Goal: Task Accomplishment & Management: Complete application form

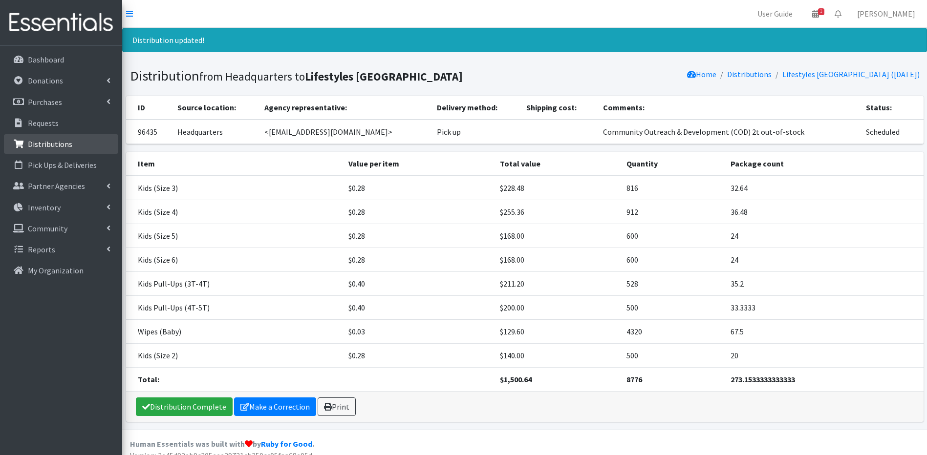
click at [97, 139] on link "Distributions" at bounding box center [61, 144] width 114 height 20
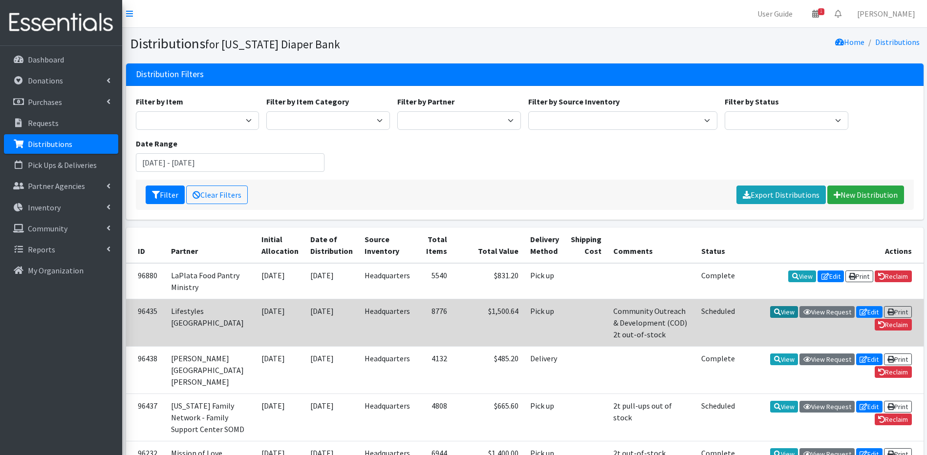
click at [784, 314] on link "View" at bounding box center [784, 312] width 28 height 12
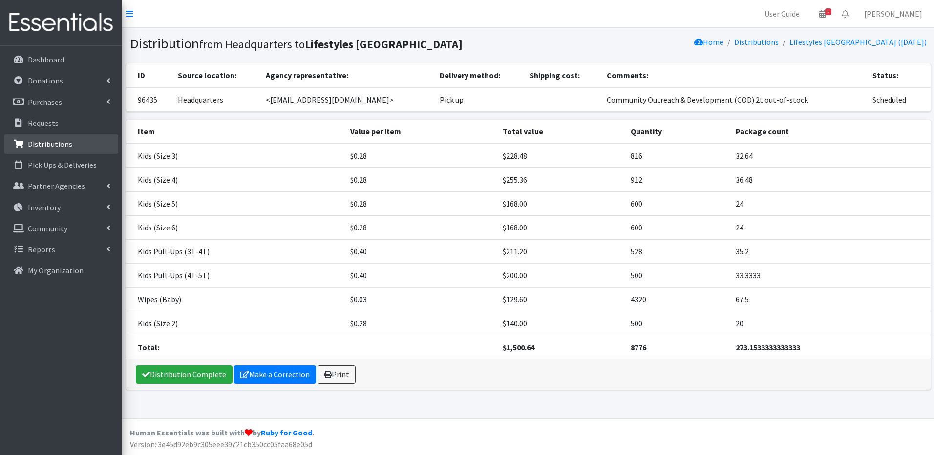
click at [48, 146] on p "Distributions" at bounding box center [50, 144] width 44 height 10
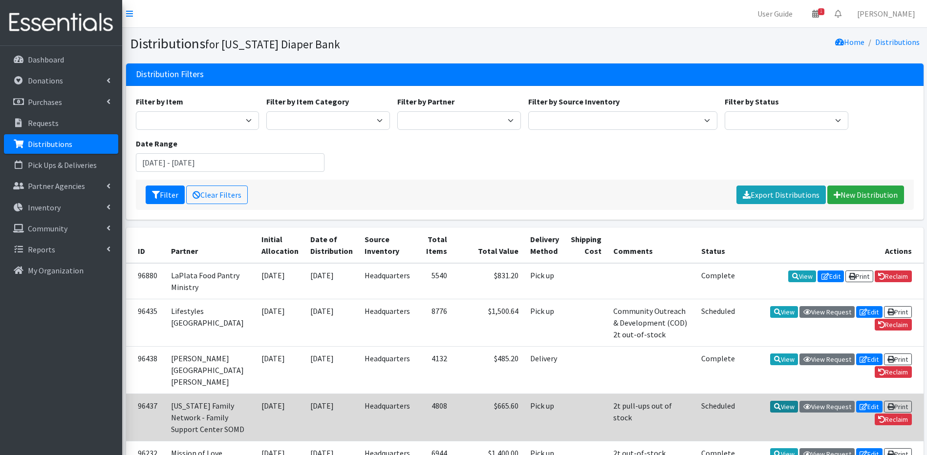
click at [777, 413] on link "View" at bounding box center [784, 407] width 28 height 12
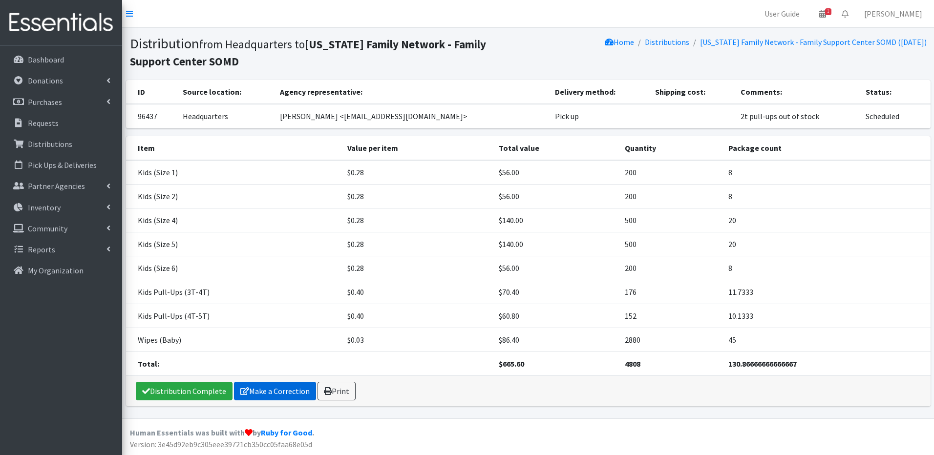
click at [260, 392] on link "Make a Correction" at bounding box center [275, 391] width 82 height 19
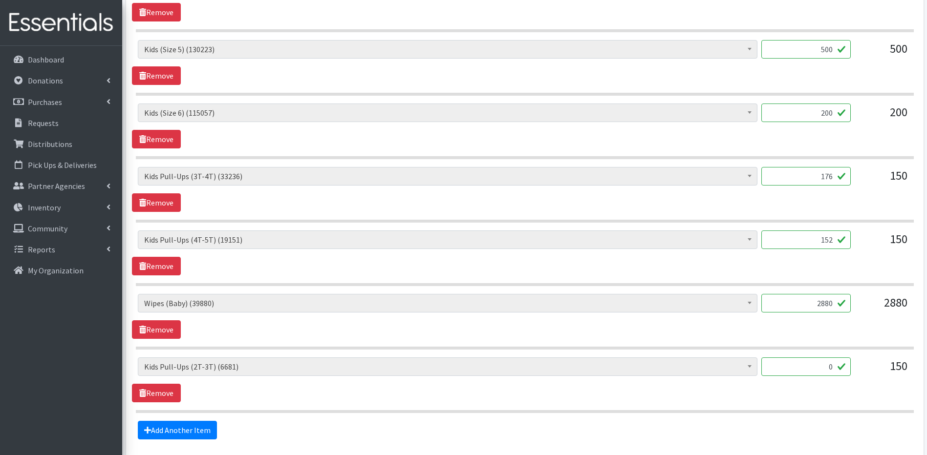
scroll to position [626, 0]
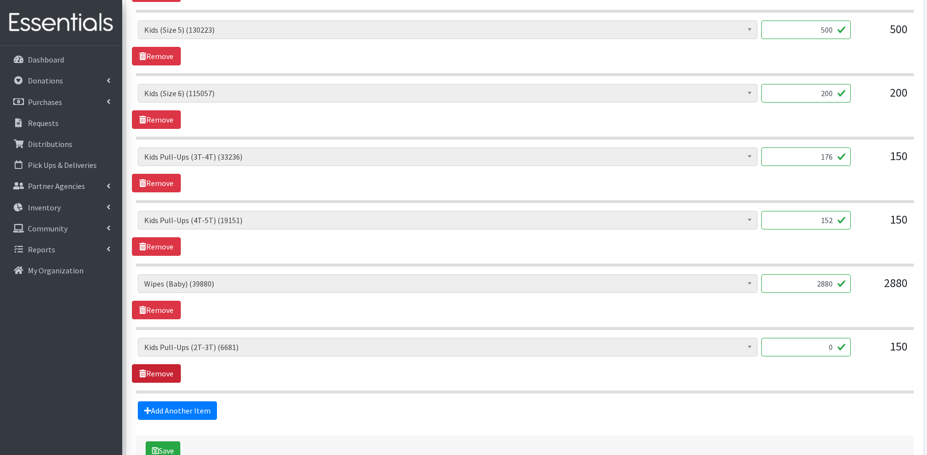
click at [155, 372] on link "Remove" at bounding box center [156, 373] width 49 height 19
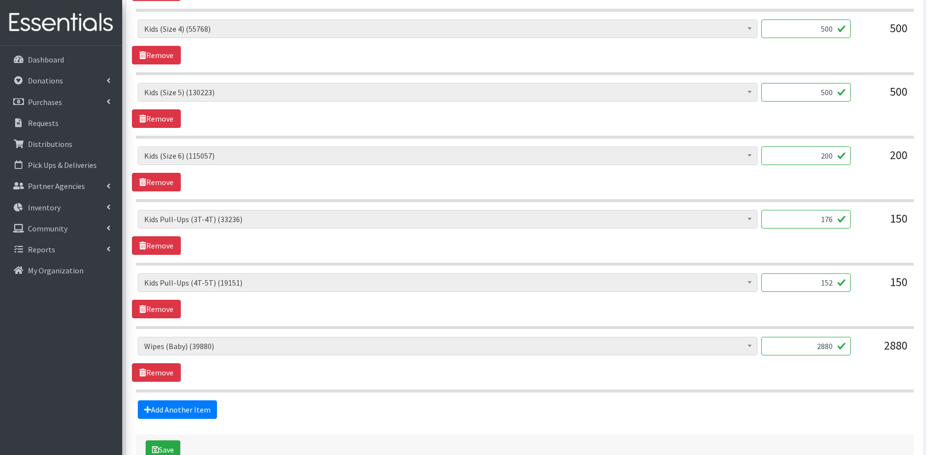
scroll to position [567, 0]
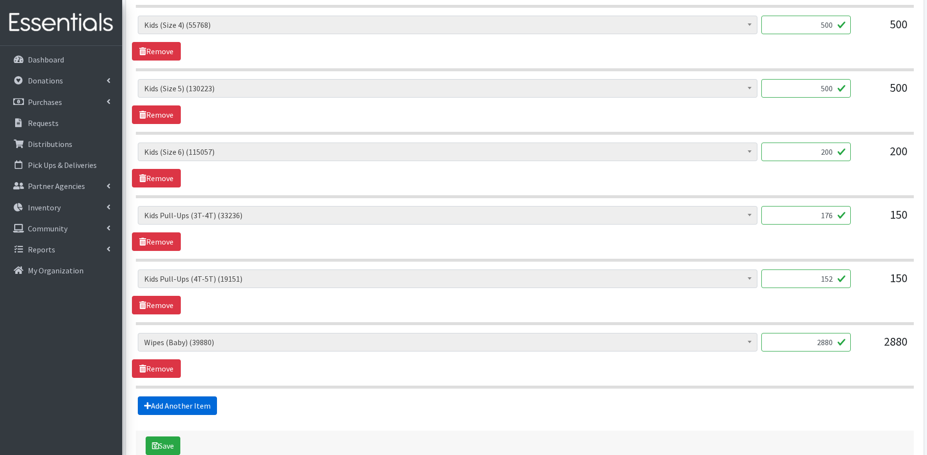
click at [159, 406] on link "Add Another Item" at bounding box center [177, 406] width 79 height 19
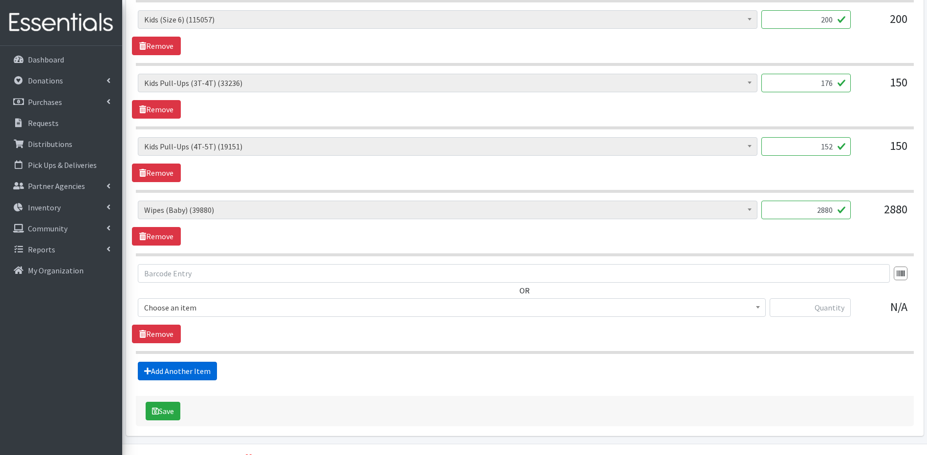
scroll to position [725, 0]
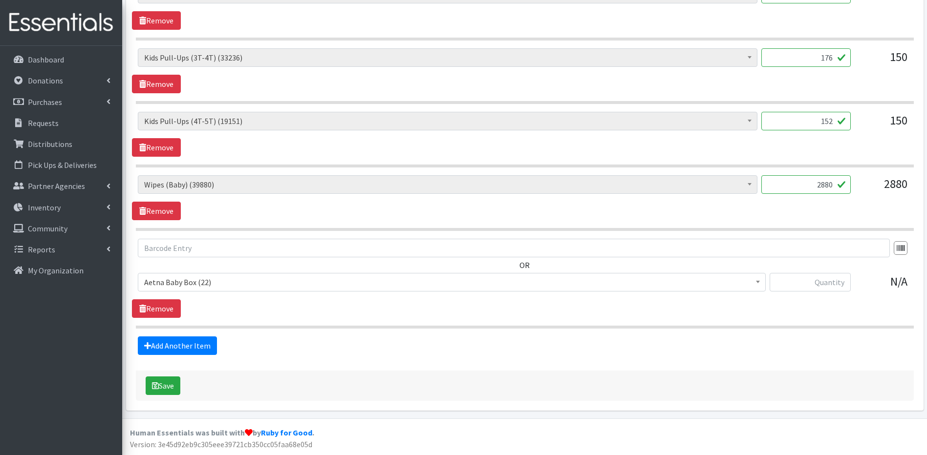
click at [756, 283] on b at bounding box center [758, 282] width 4 height 2
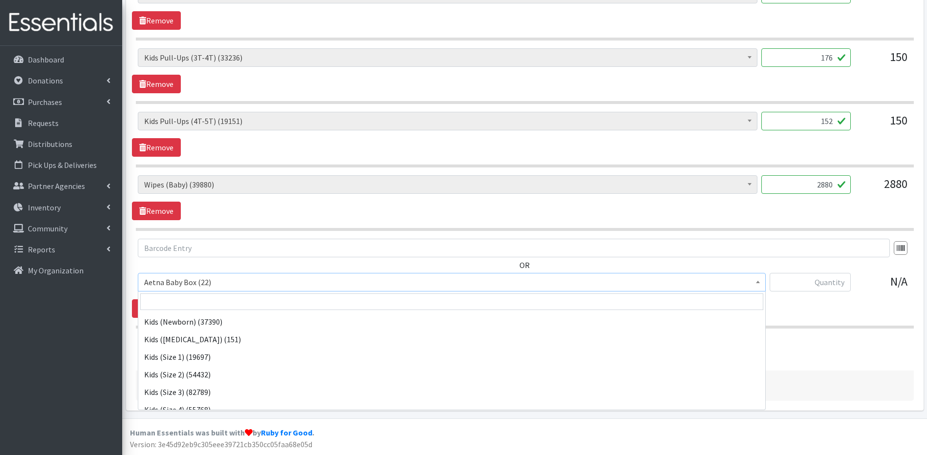
scroll to position [206, 0]
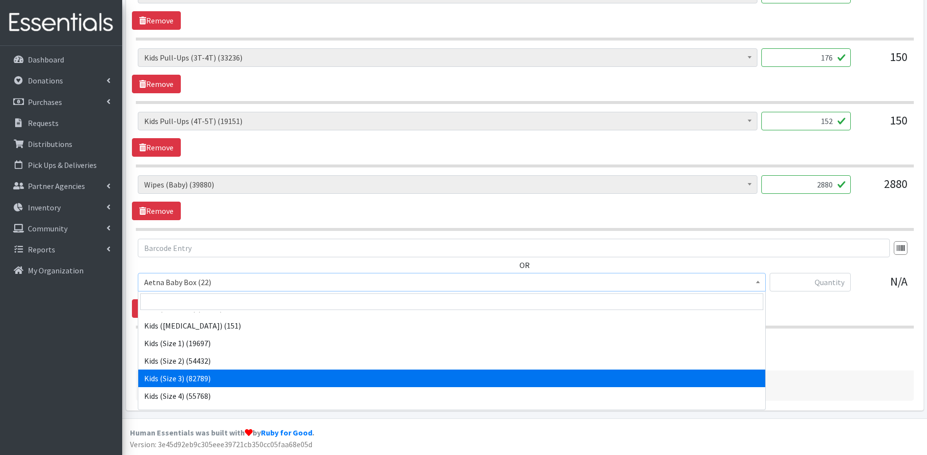
select select "5483"
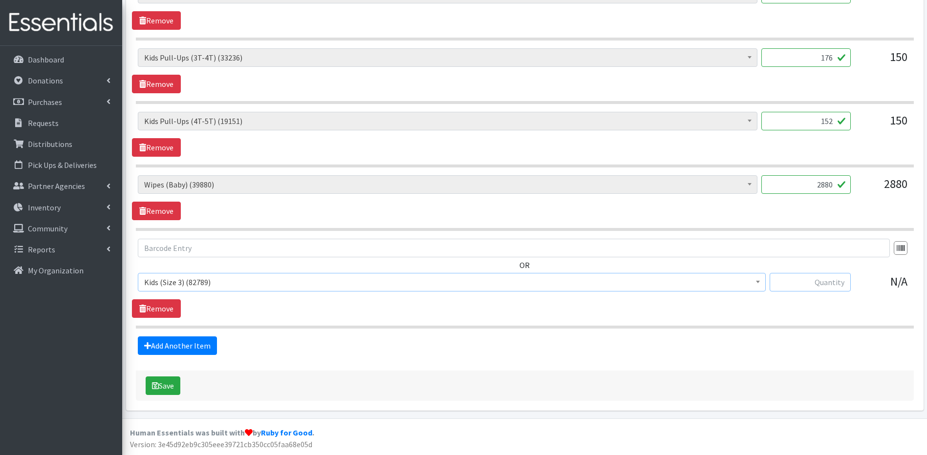
click at [819, 284] on input "text" at bounding box center [809, 282] width 81 height 19
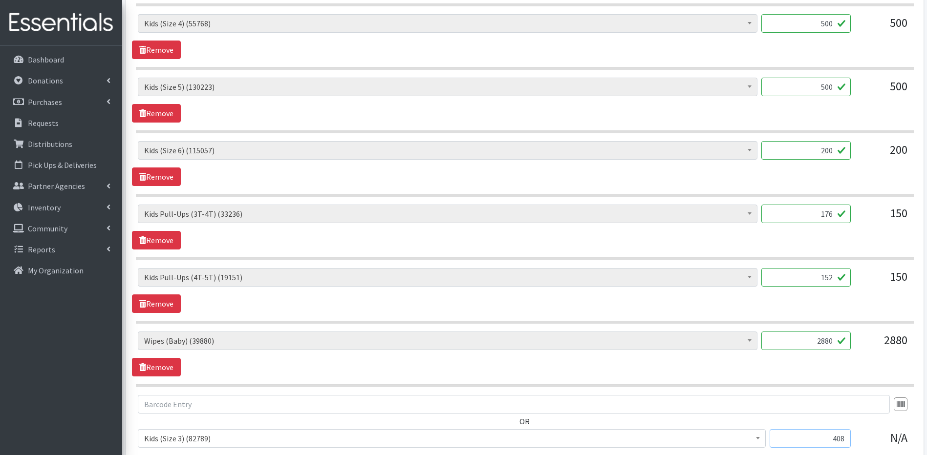
scroll to position [549, 0]
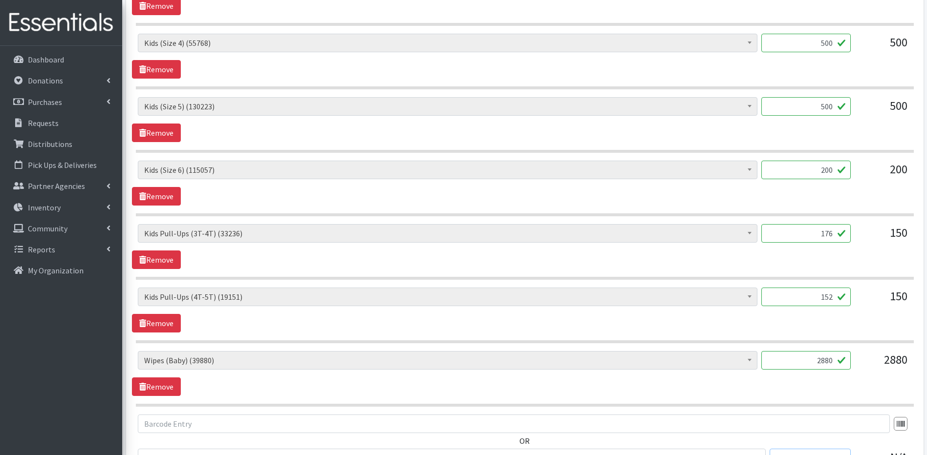
type input "408"
click at [833, 41] on input "500" at bounding box center [805, 43] width 89 height 19
type input "5"
type input "760"
click at [833, 171] on input "200" at bounding box center [805, 170] width 89 height 19
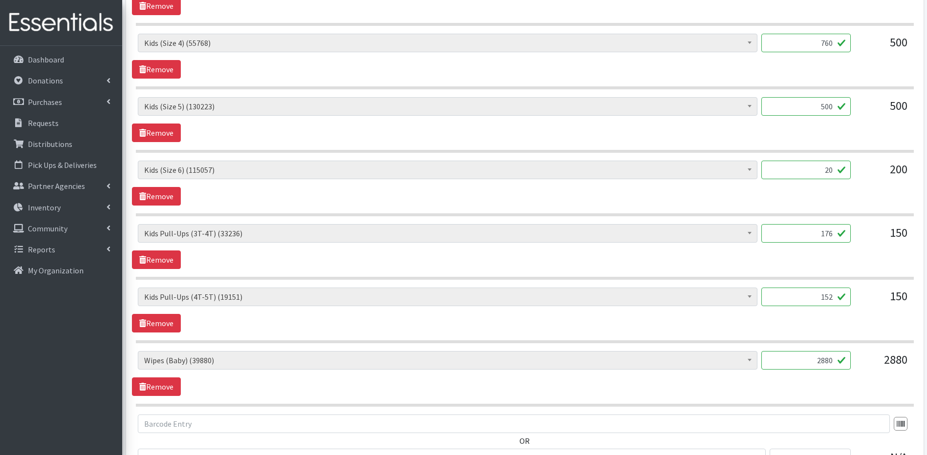
type input "2"
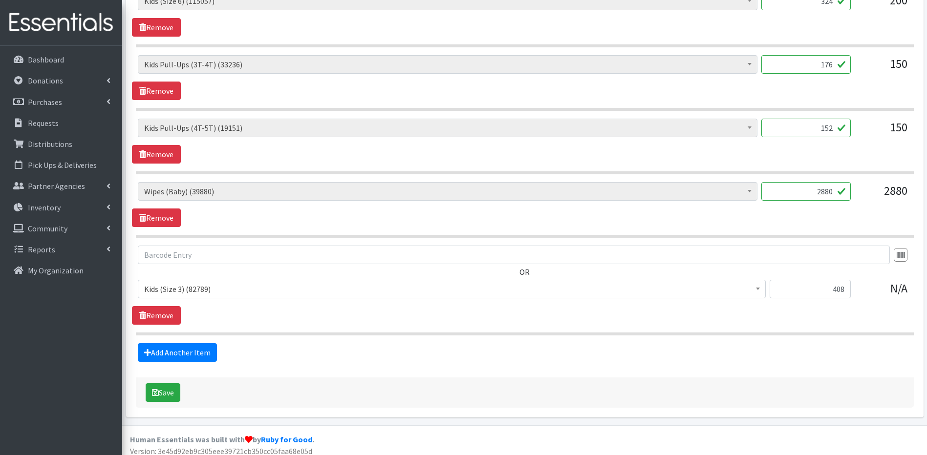
scroll to position [725, 0]
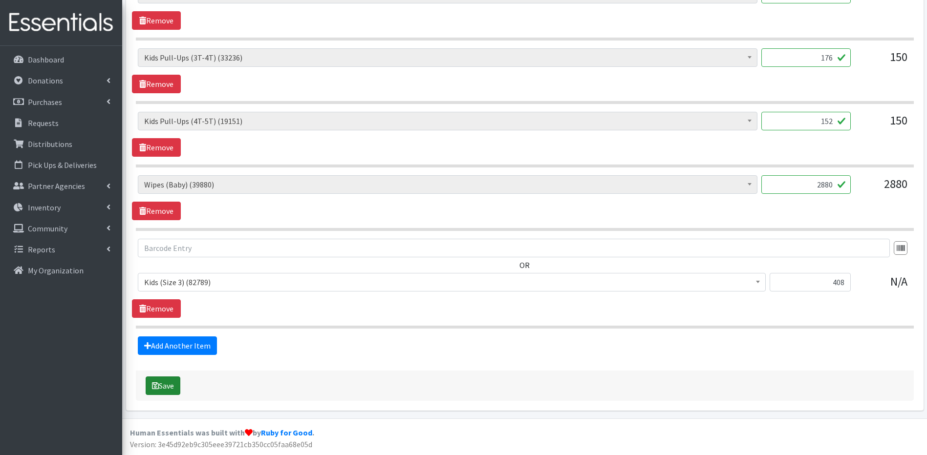
type input "324"
click at [169, 385] on button "Save" at bounding box center [163, 386] width 35 height 19
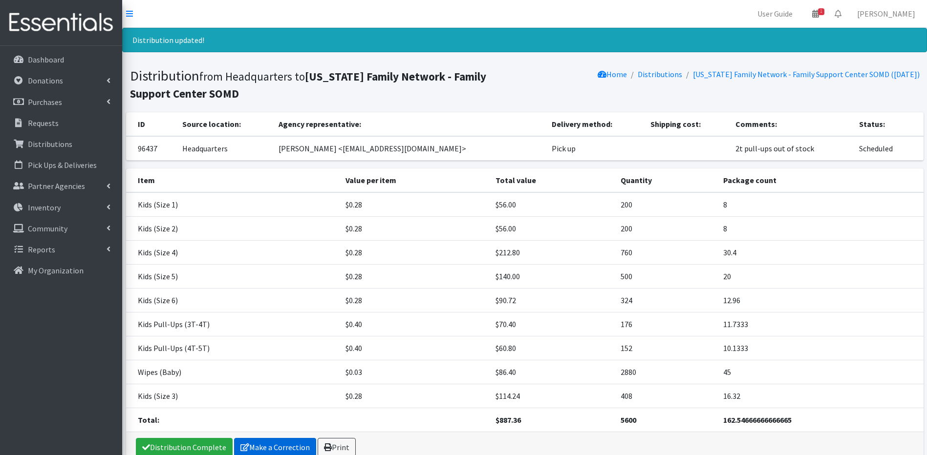
click at [285, 447] on link "Make a Correction" at bounding box center [275, 447] width 82 height 19
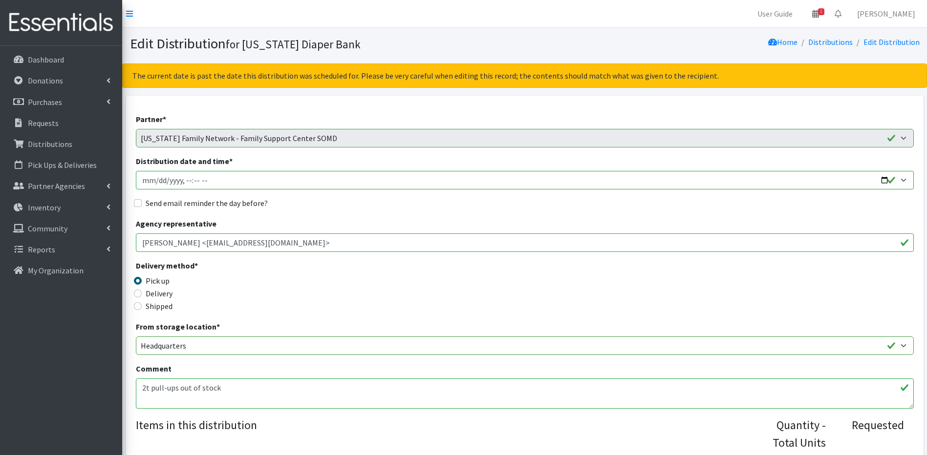
click at [157, 178] on input "Distribution date and time *" at bounding box center [525, 180] width 778 height 19
click at [183, 183] on input "Distribution date and time *" at bounding box center [525, 180] width 778 height 19
type input "2025-09-24T12:06"
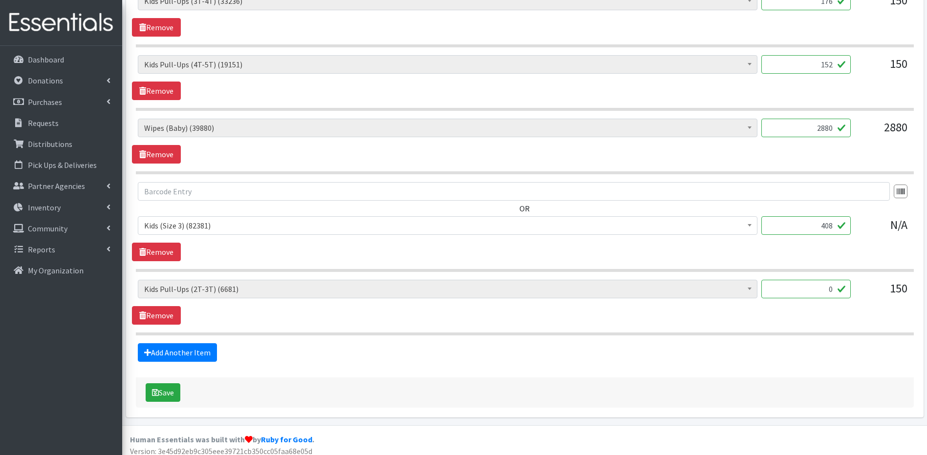
scroll to position [788, 0]
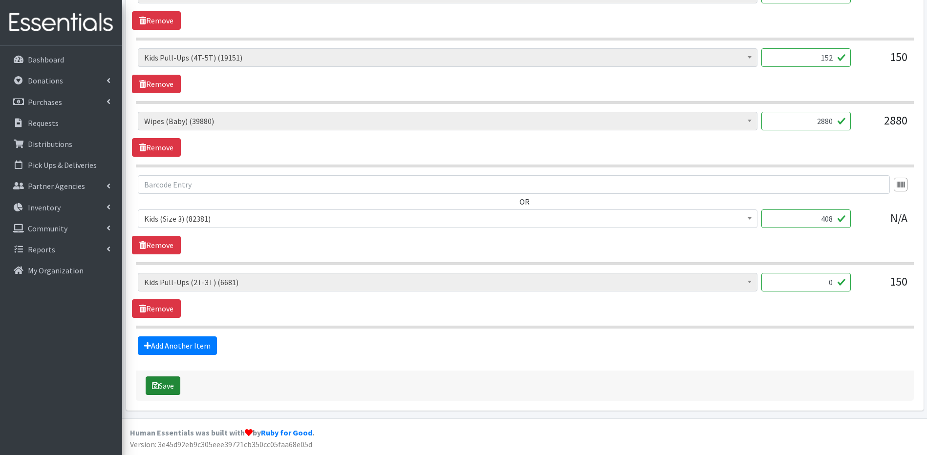
click at [160, 383] on button "Save" at bounding box center [163, 386] width 35 height 19
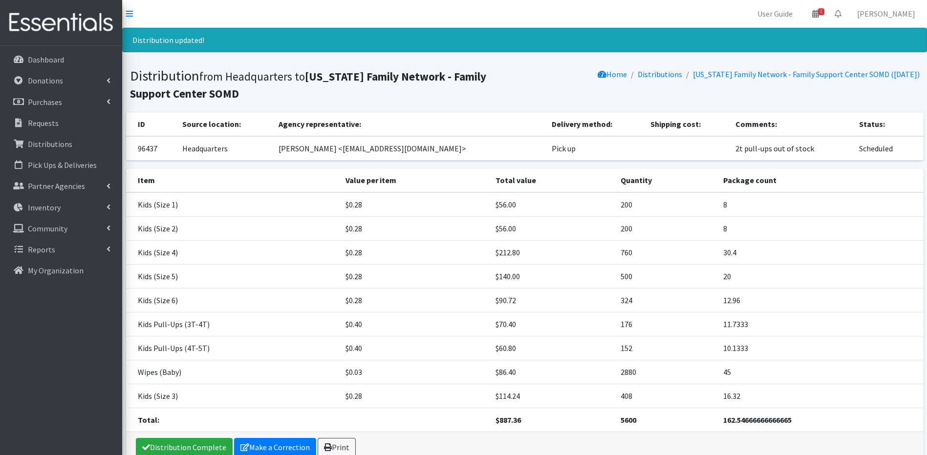
click at [704, 7] on nav "User Guide 2 2 Pick-ups remaining this week View Calendar 0 Requests 0 Partner …" at bounding box center [524, 14] width 805 height 28
click at [62, 146] on p "Distributions" at bounding box center [50, 144] width 44 height 10
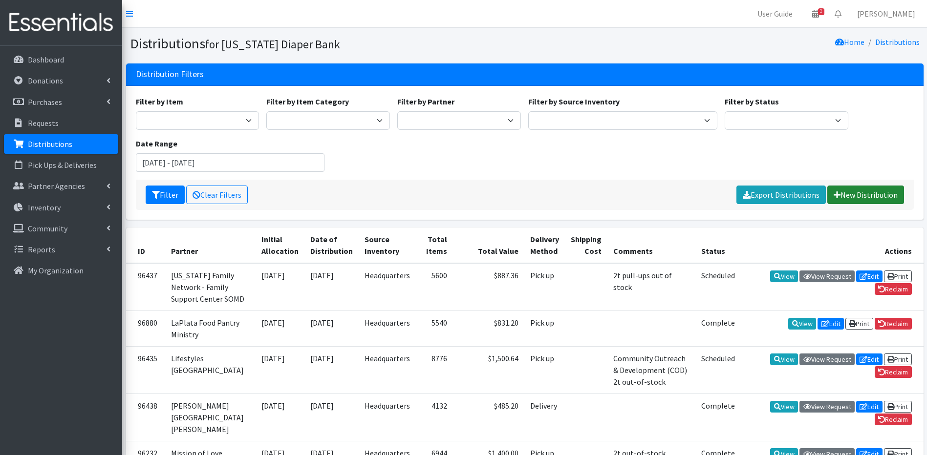
click at [868, 198] on link "New Distribution" at bounding box center [865, 195] width 77 height 19
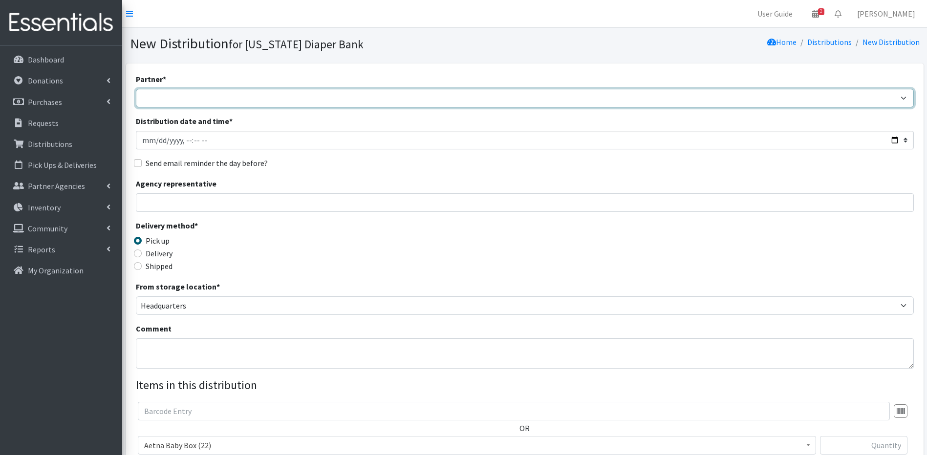
click at [165, 102] on select "[PERSON_NAME]/ LindaBen Foundation [GEOGRAPHIC_DATA] Student Parent Association…" at bounding box center [525, 98] width 778 height 19
select select "6456"
click at [136, 89] on select "[PERSON_NAME]/ LindaBen Foundation [GEOGRAPHIC_DATA] Student Parent Association…" at bounding box center [525, 98] width 778 height 19
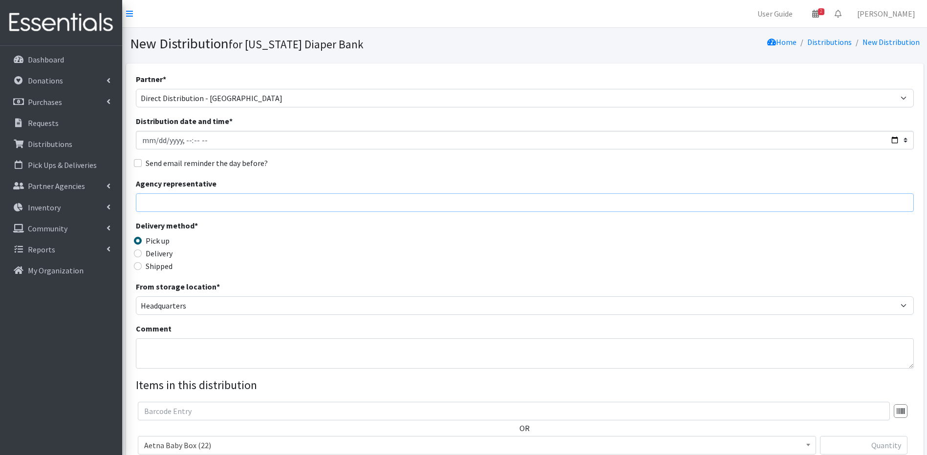
click at [152, 207] on input "Agency representative" at bounding box center [525, 202] width 778 height 19
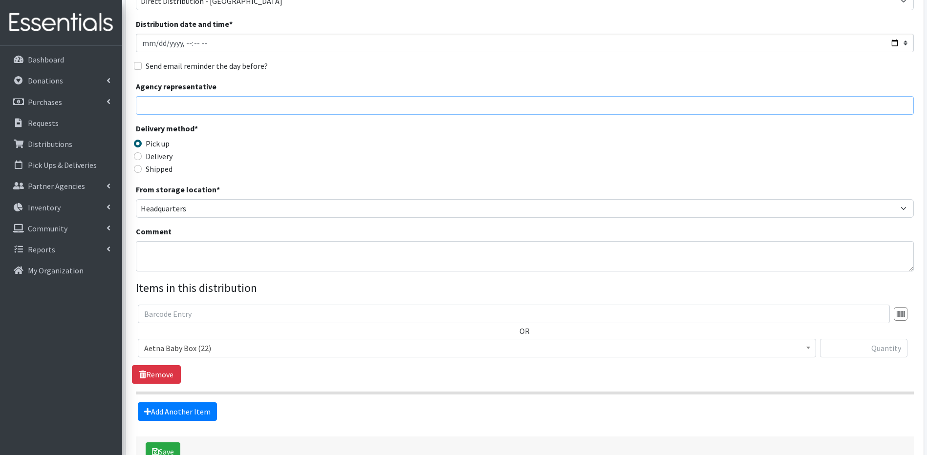
scroll to position [98, 0]
click at [143, 255] on textarea "Comment" at bounding box center [525, 256] width 778 height 30
type textarea "Monthly Emergency Giveaways"
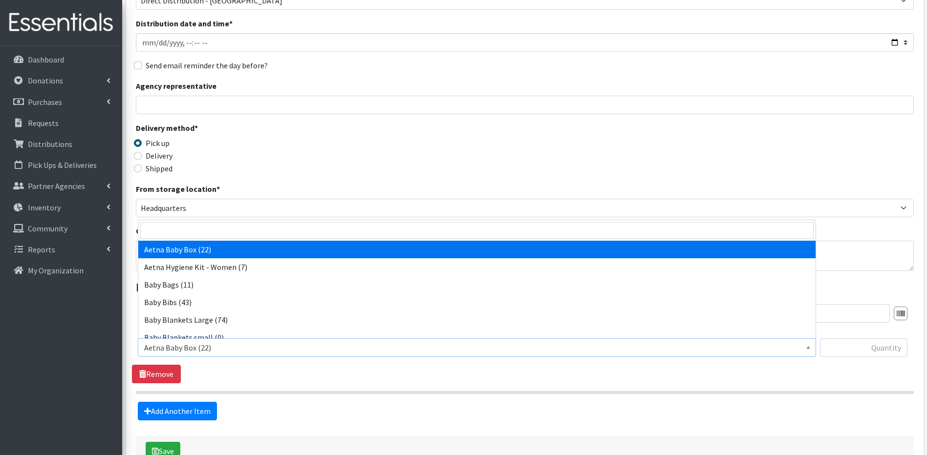
click at [807, 346] on span at bounding box center [808, 346] width 10 height 15
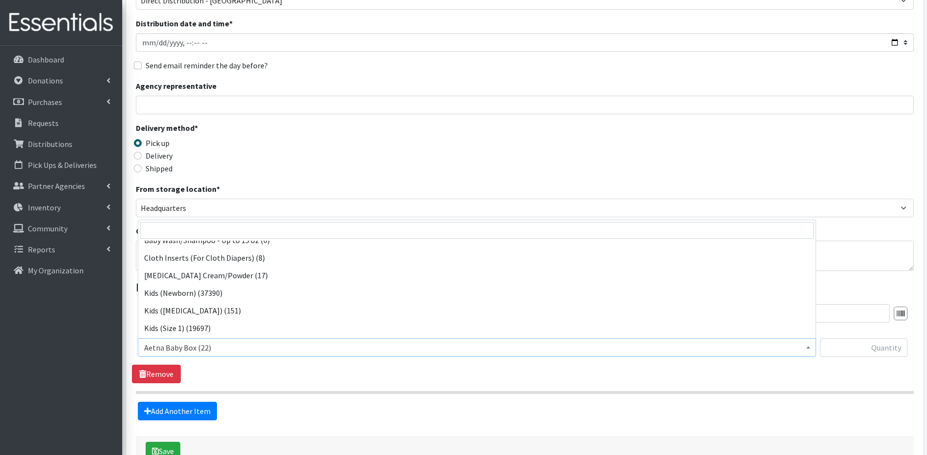
scroll to position [156, 0]
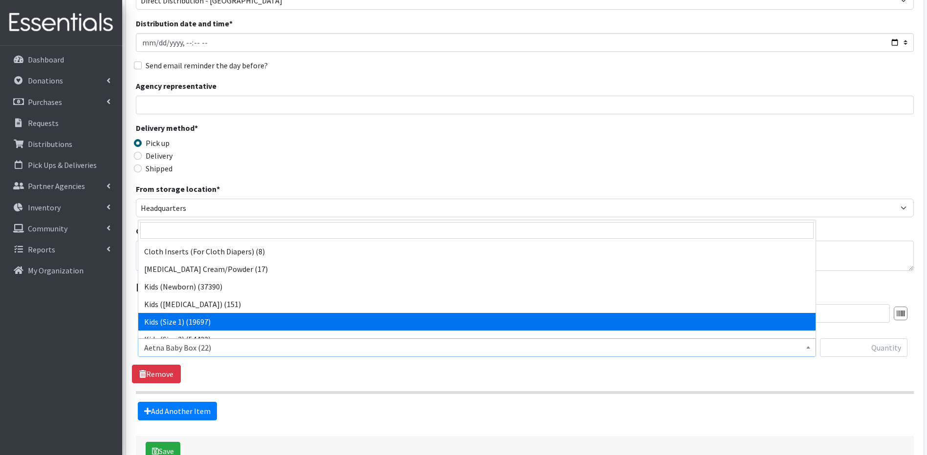
select select "5481"
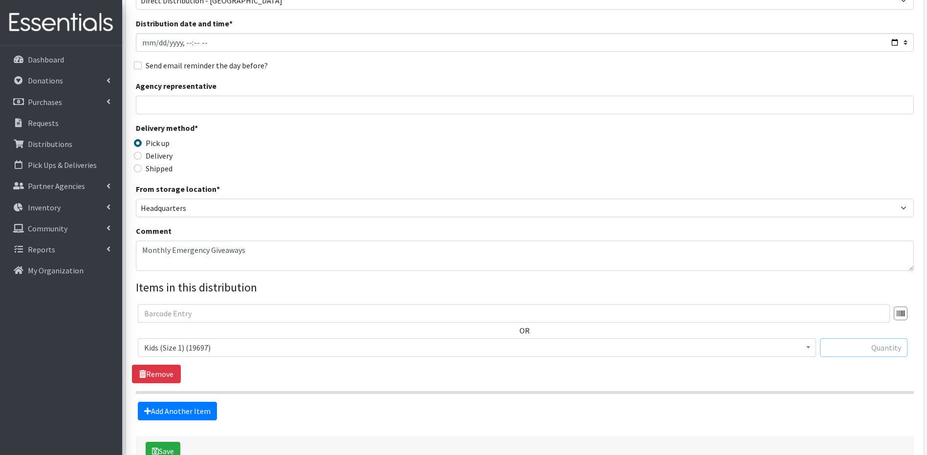
click at [887, 354] on input "text" at bounding box center [863, 348] width 87 height 19
type input "200"
click at [159, 407] on link "Add Another Item" at bounding box center [177, 411] width 79 height 19
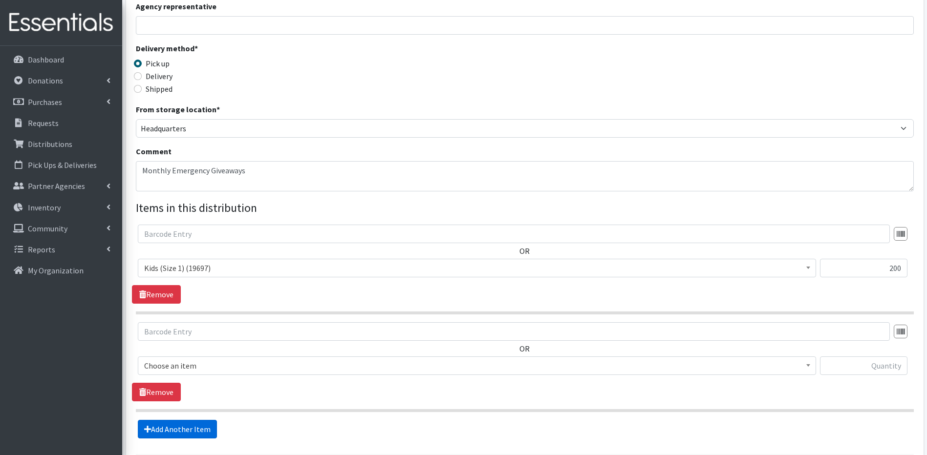
scroll to position [261, 0]
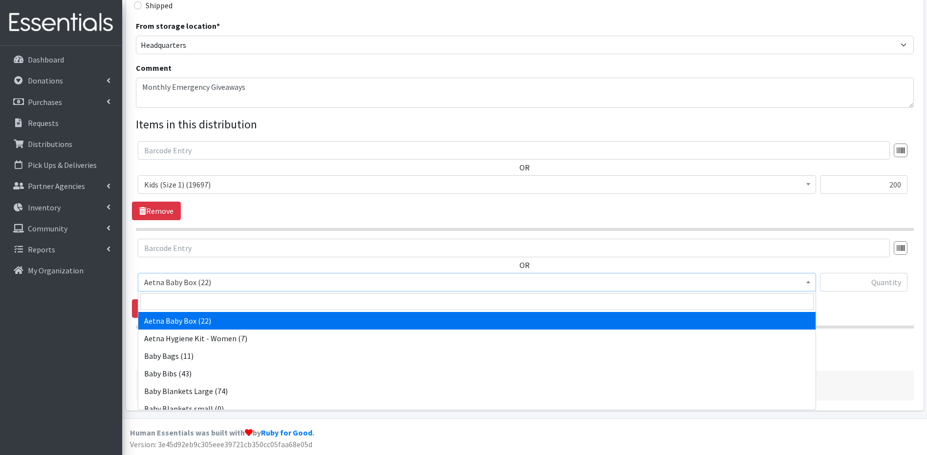
click at [805, 279] on span at bounding box center [808, 281] width 10 height 15
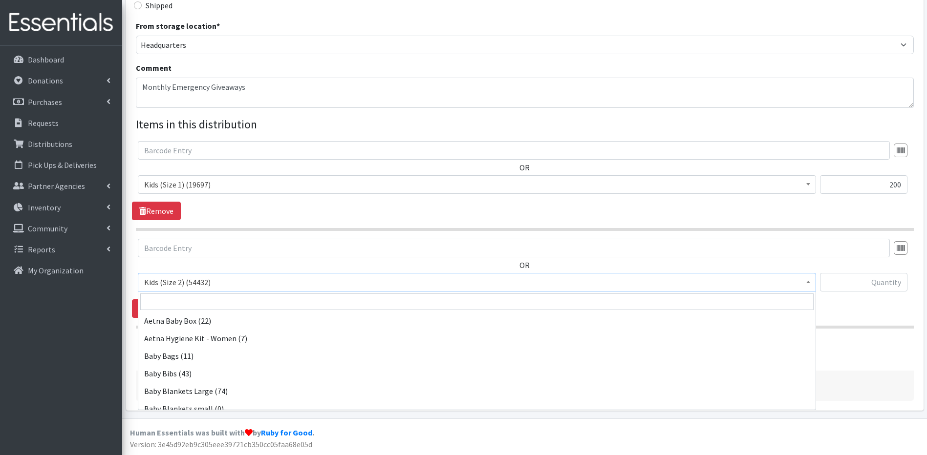
scroll to position [229, 0]
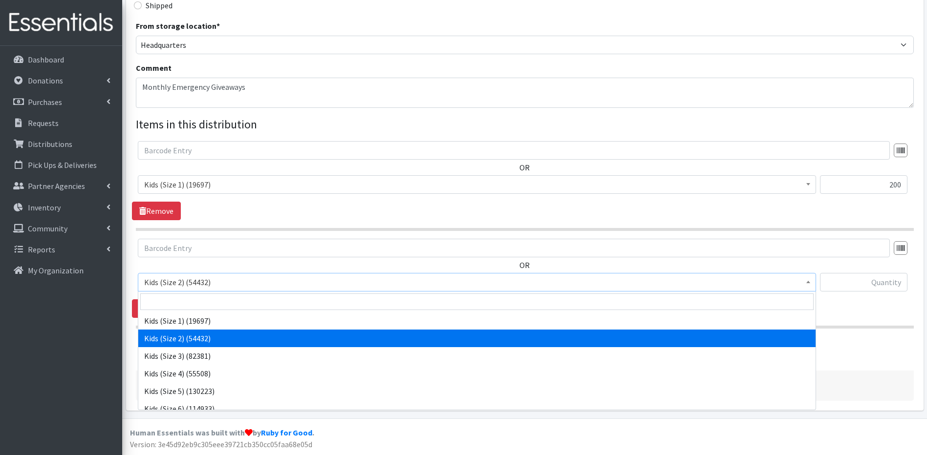
click at [808, 279] on span at bounding box center [808, 281] width 10 height 15
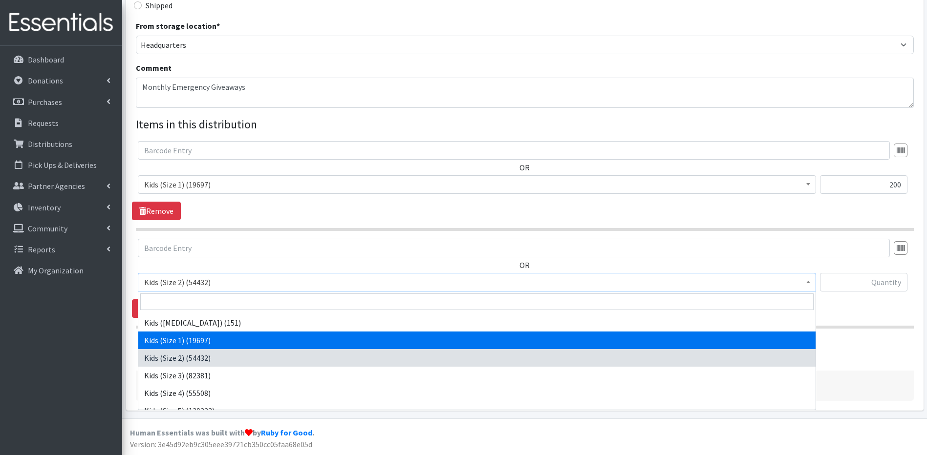
scroll to position [190, 0]
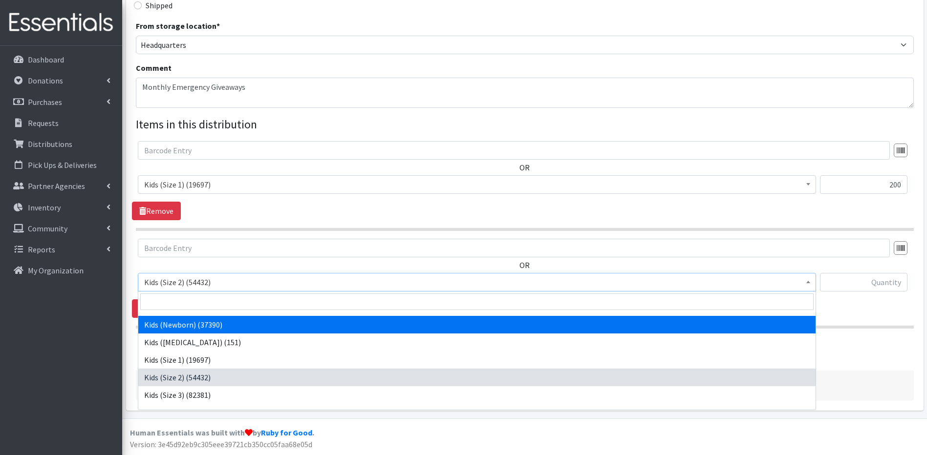
select select "5480"
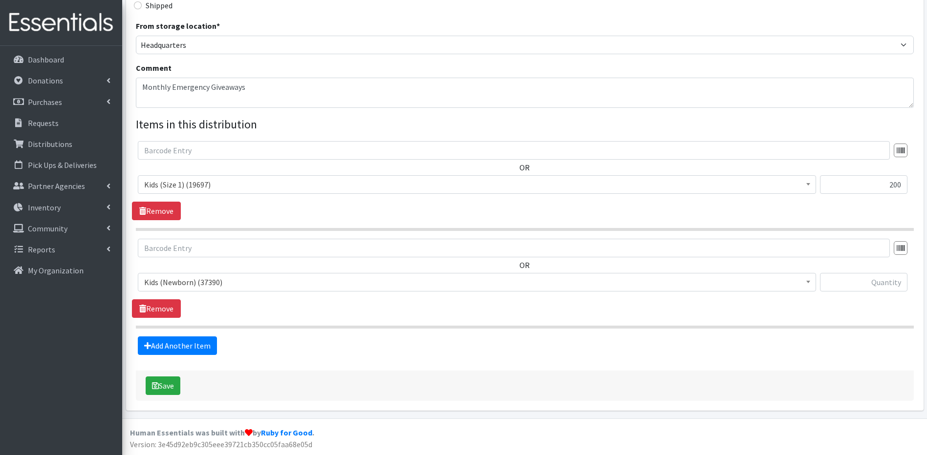
click at [890, 272] on div "OR Aetna Baby Box (22) Aetna Hygiene Kit - Women (7) Baby Bags (11) Baby Bibs (…" at bounding box center [524, 269] width 785 height 61
click at [889, 282] on input "text" at bounding box center [863, 282] width 87 height 19
type input "166"
click at [165, 343] on link "Add Another Item" at bounding box center [177, 346] width 79 height 19
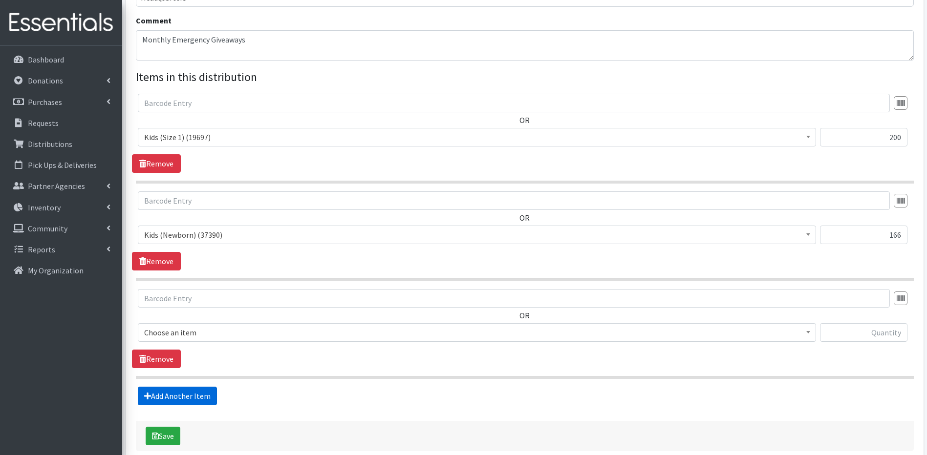
scroll to position [359, 0]
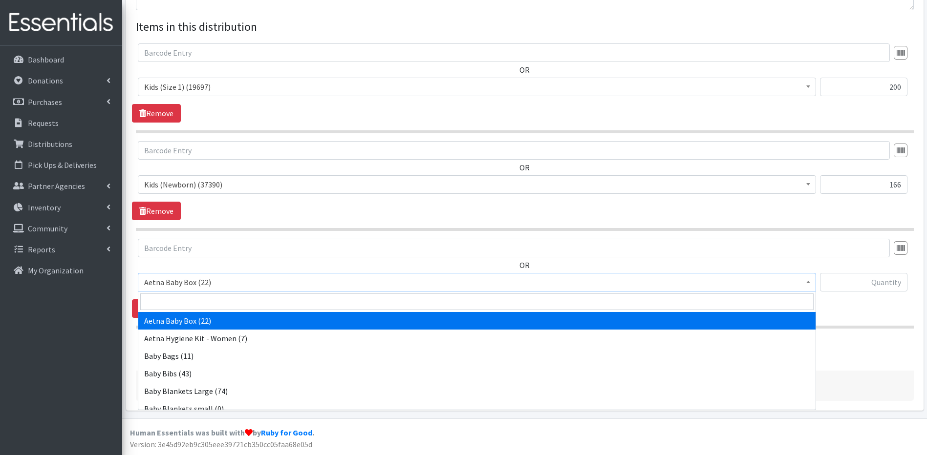
click at [807, 284] on span at bounding box center [808, 281] width 10 height 15
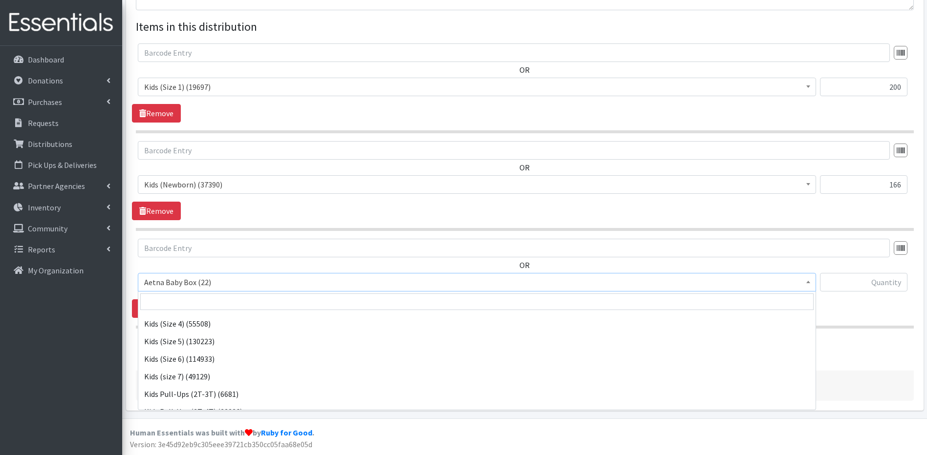
scroll to position [310, 0]
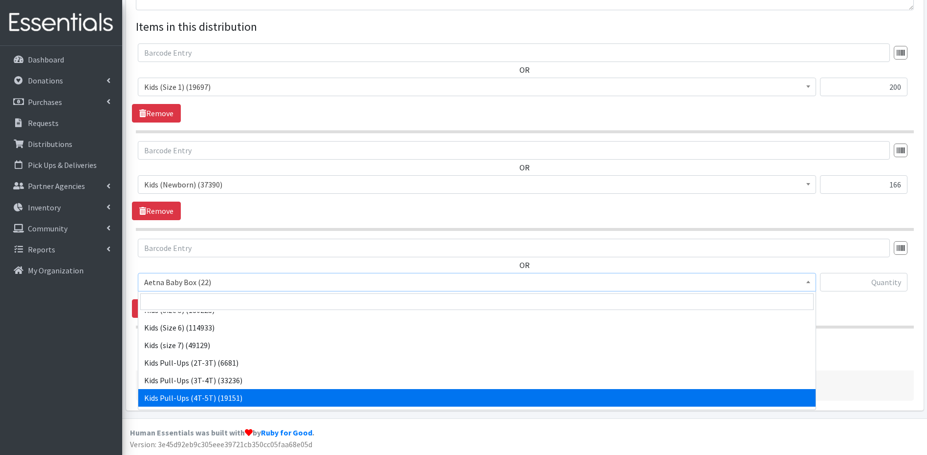
select select "5489"
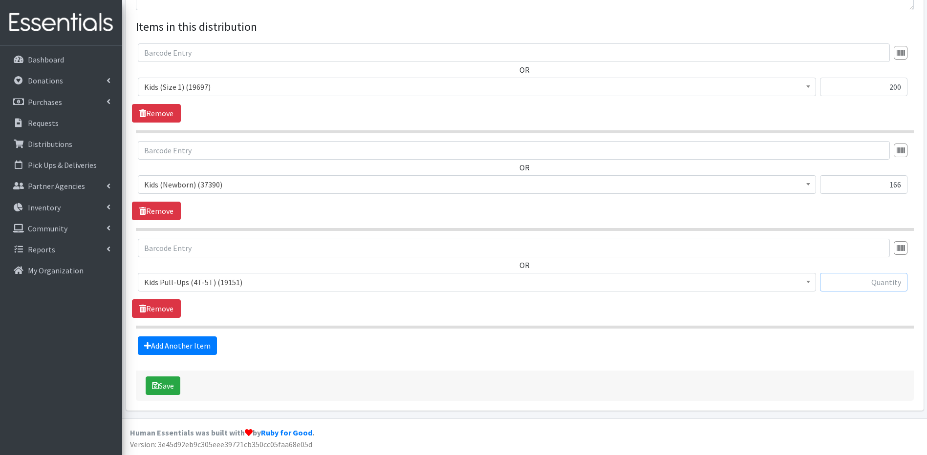
click at [837, 283] on input "text" at bounding box center [863, 282] width 87 height 19
type input "152"
click at [148, 347] on icon at bounding box center [147, 346] width 7 height 8
click at [145, 345] on icon at bounding box center [147, 346] width 7 height 8
click at [159, 349] on link "Add Another Item" at bounding box center [177, 346] width 79 height 19
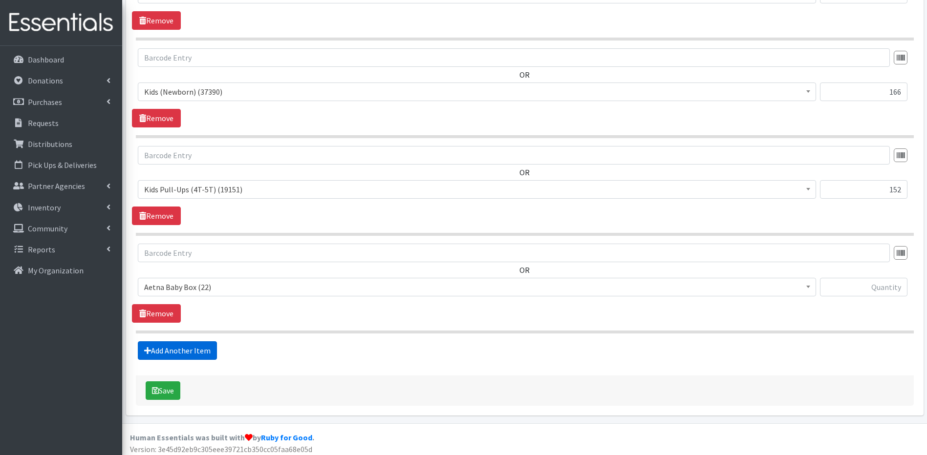
scroll to position [456, 0]
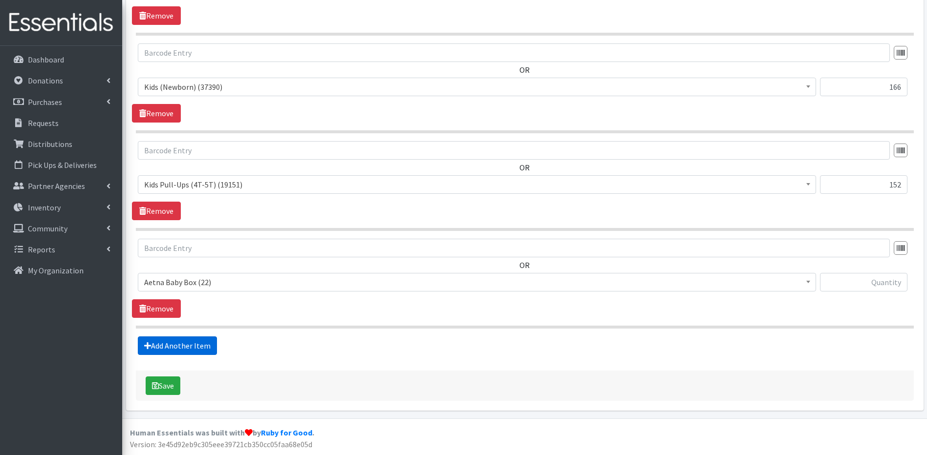
click at [161, 347] on link "Add Another Item" at bounding box center [177, 346] width 79 height 19
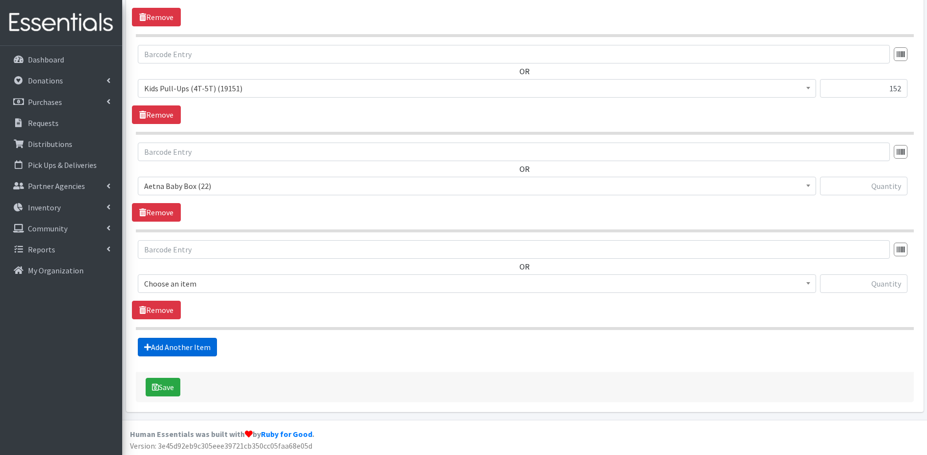
scroll to position [554, 0]
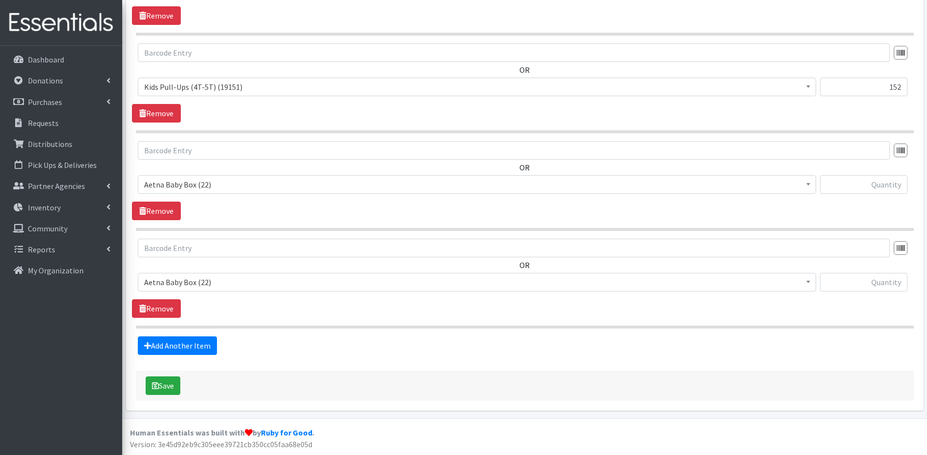
click at [810, 183] on span at bounding box center [808, 183] width 10 height 15
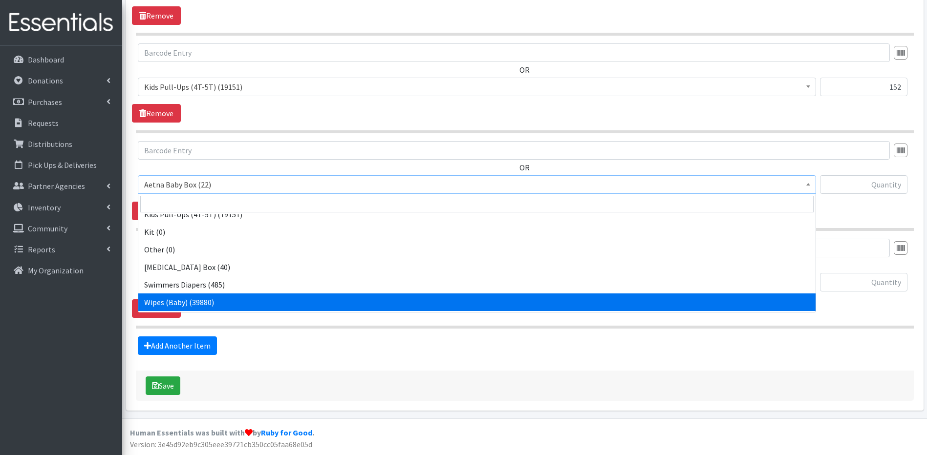
select select "5491"
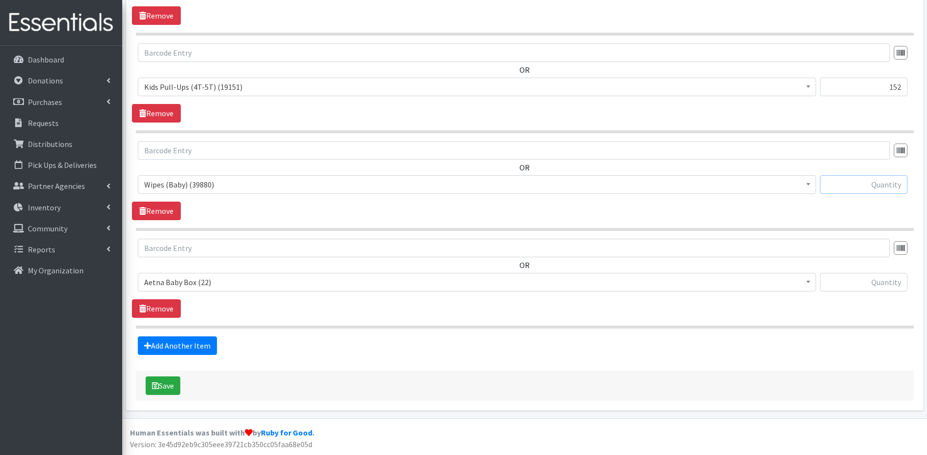
click at [892, 185] on input "text" at bounding box center [863, 184] width 87 height 19
type input "6"
type input "640"
click at [157, 307] on link "Remove" at bounding box center [156, 308] width 49 height 19
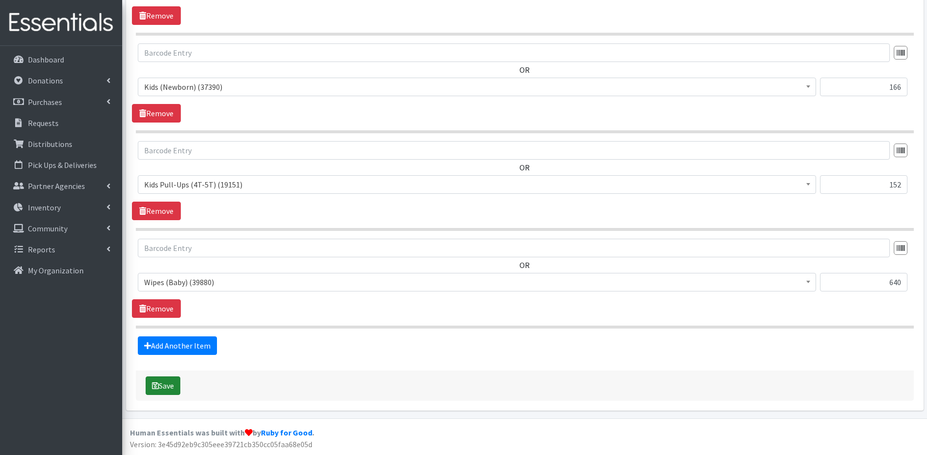
click at [160, 390] on button "Save" at bounding box center [163, 386] width 35 height 19
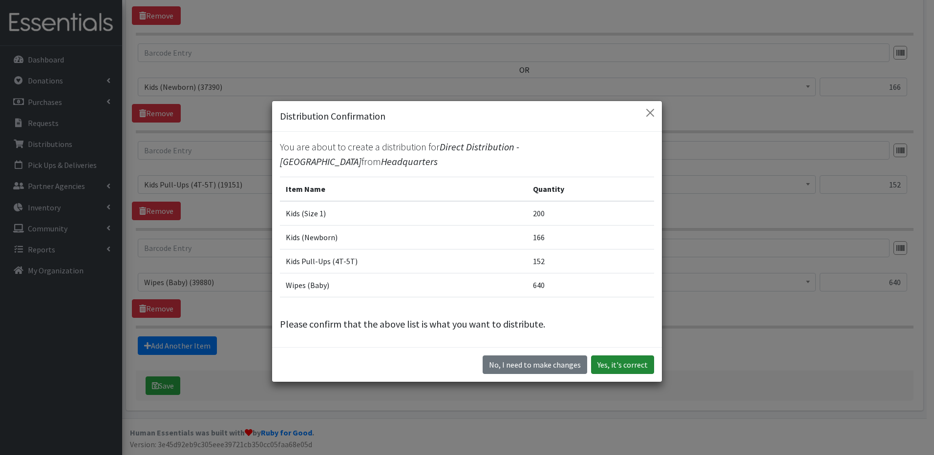
click at [601, 364] on button "Yes, it's correct" at bounding box center [622, 365] width 63 height 19
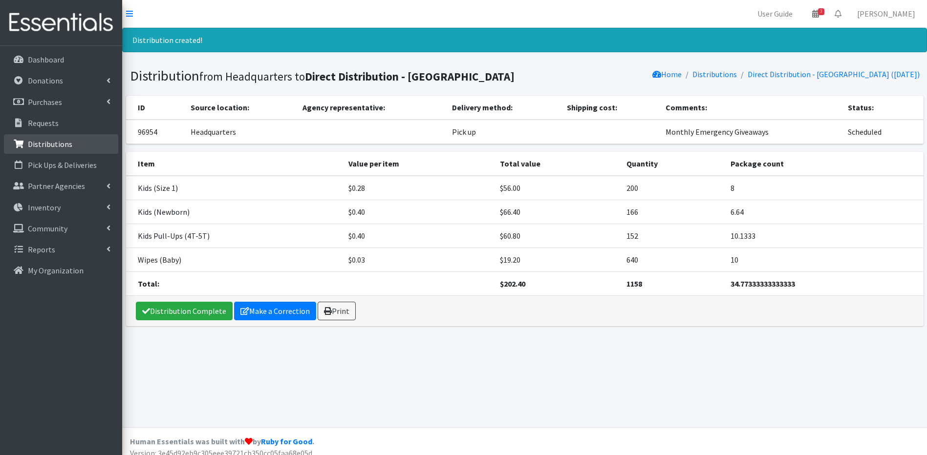
click at [9, 144] on link "Distributions" at bounding box center [61, 144] width 114 height 20
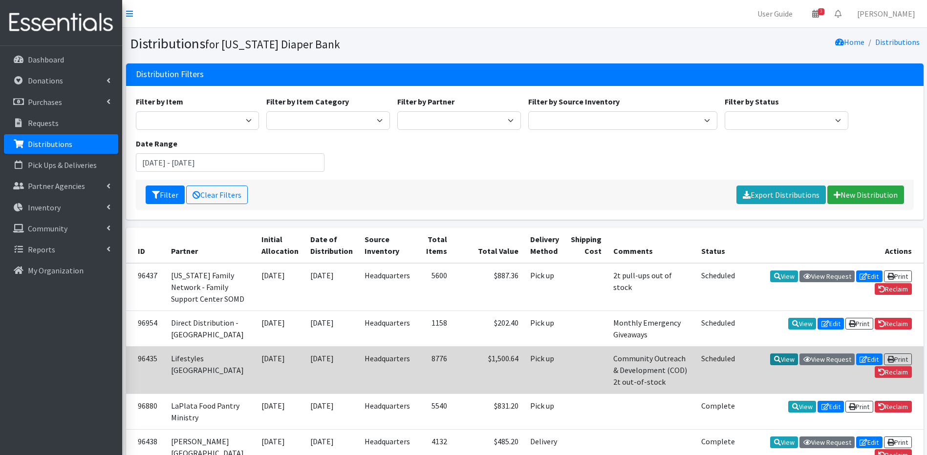
click at [787, 365] on link "View" at bounding box center [784, 360] width 28 height 12
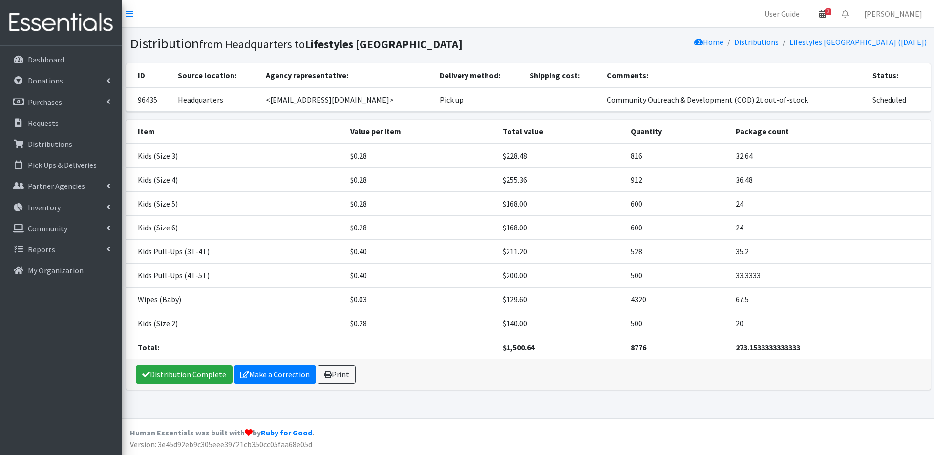
click at [831, 15] on span "3" at bounding box center [828, 11] width 6 height 7
click at [828, 55] on link "View Calendar" at bounding box center [766, 54] width 136 height 18
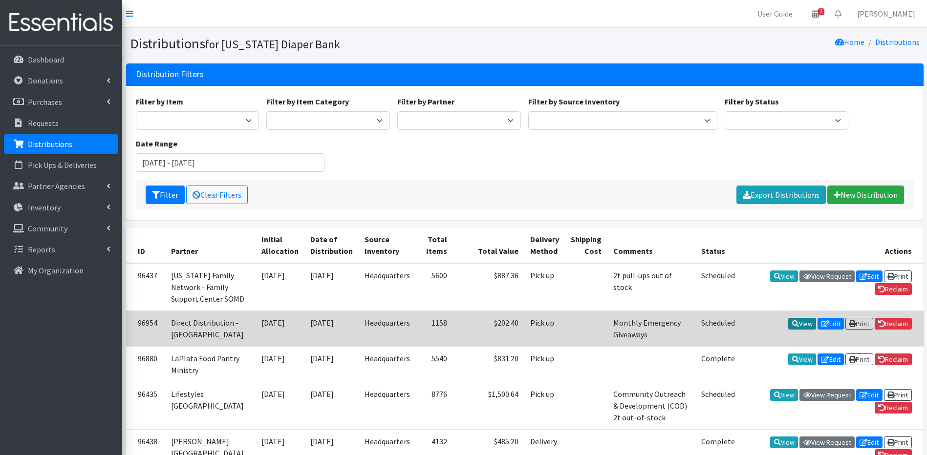
click at [802, 330] on link "View" at bounding box center [802, 324] width 28 height 12
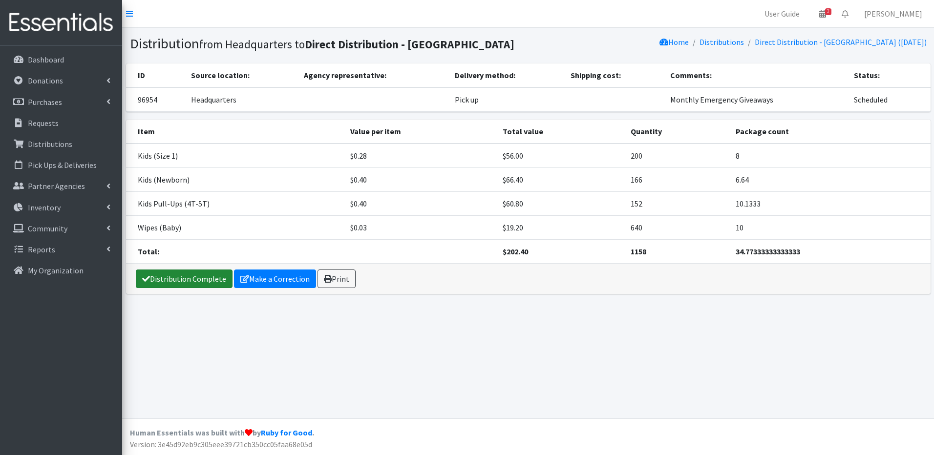
click at [154, 275] on link "Distribution Complete" at bounding box center [184, 279] width 97 height 19
